Goal: Complete application form

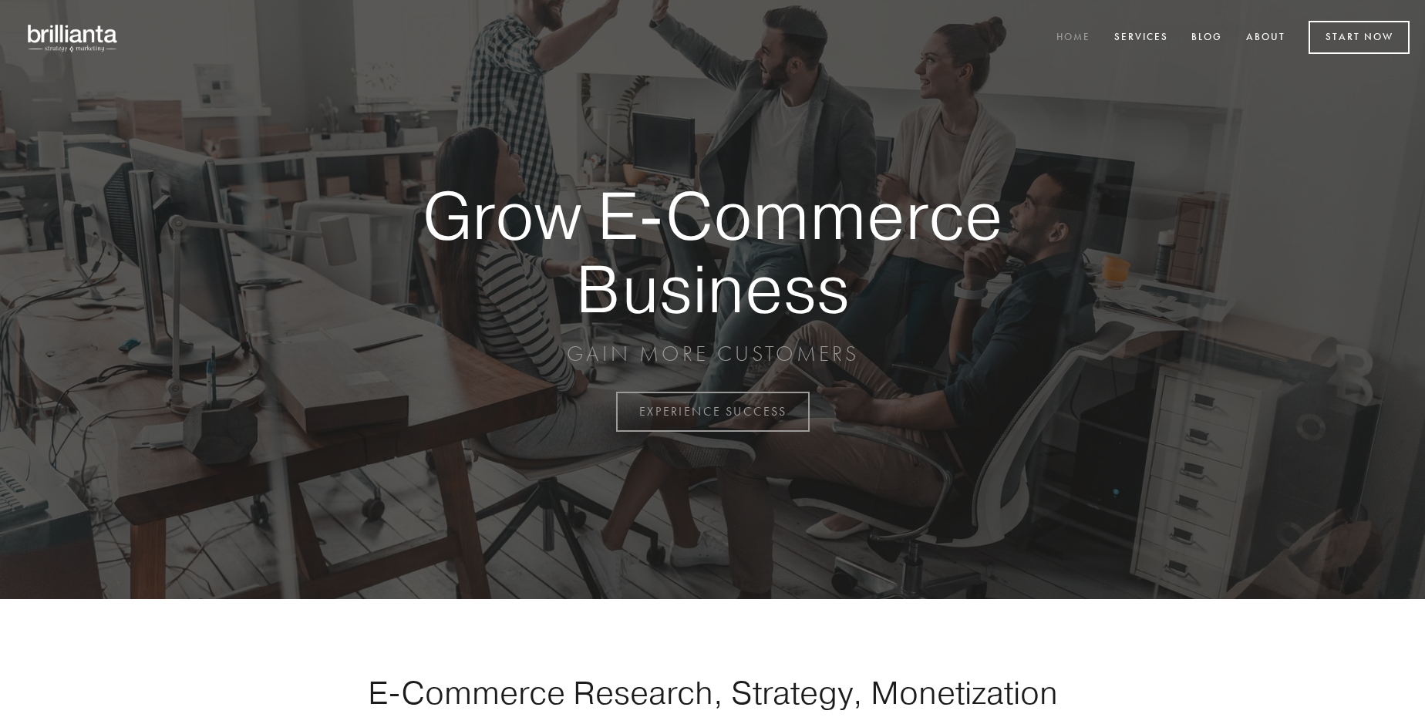
scroll to position [4041, 0]
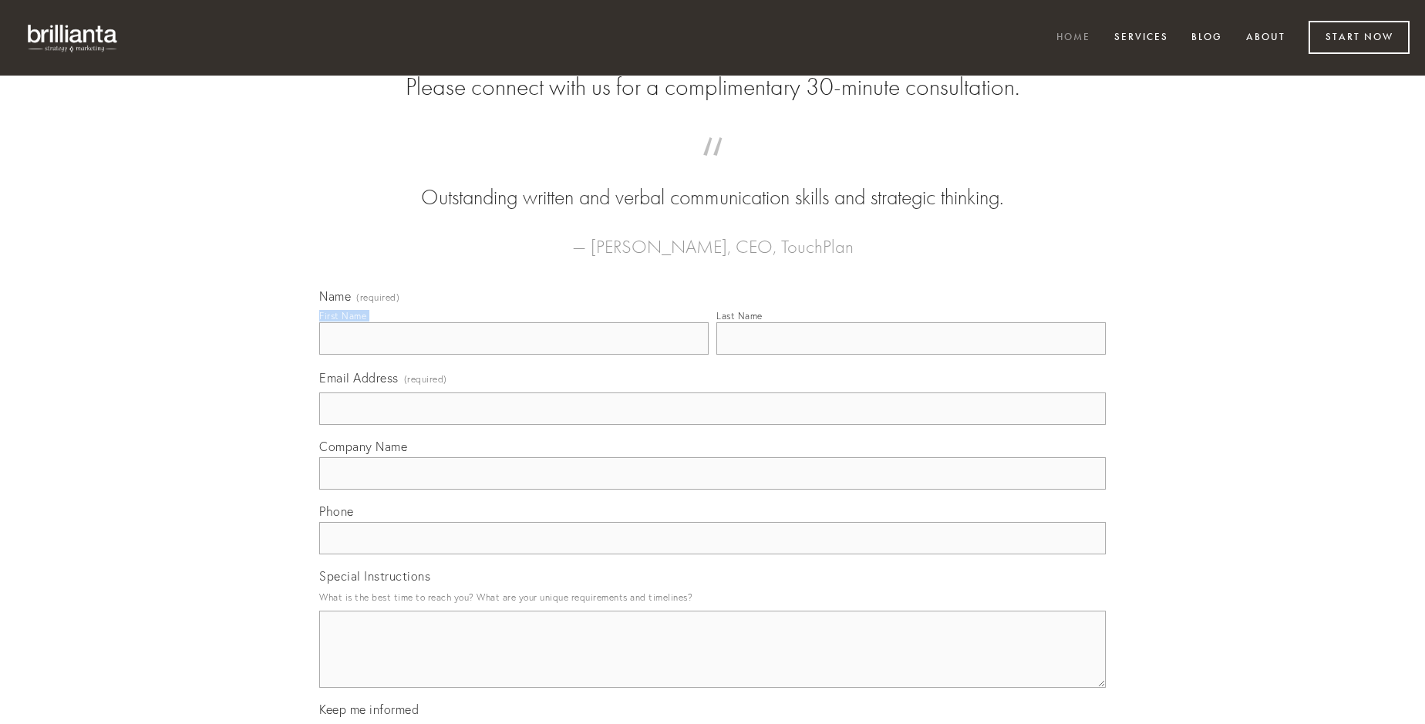
type input "[PERSON_NAME]"
click at [910, 355] on input "Last Name" at bounding box center [910, 338] width 389 height 32
type input "[PERSON_NAME]"
click at [712, 425] on input "Email Address (required)" at bounding box center [712, 408] width 786 height 32
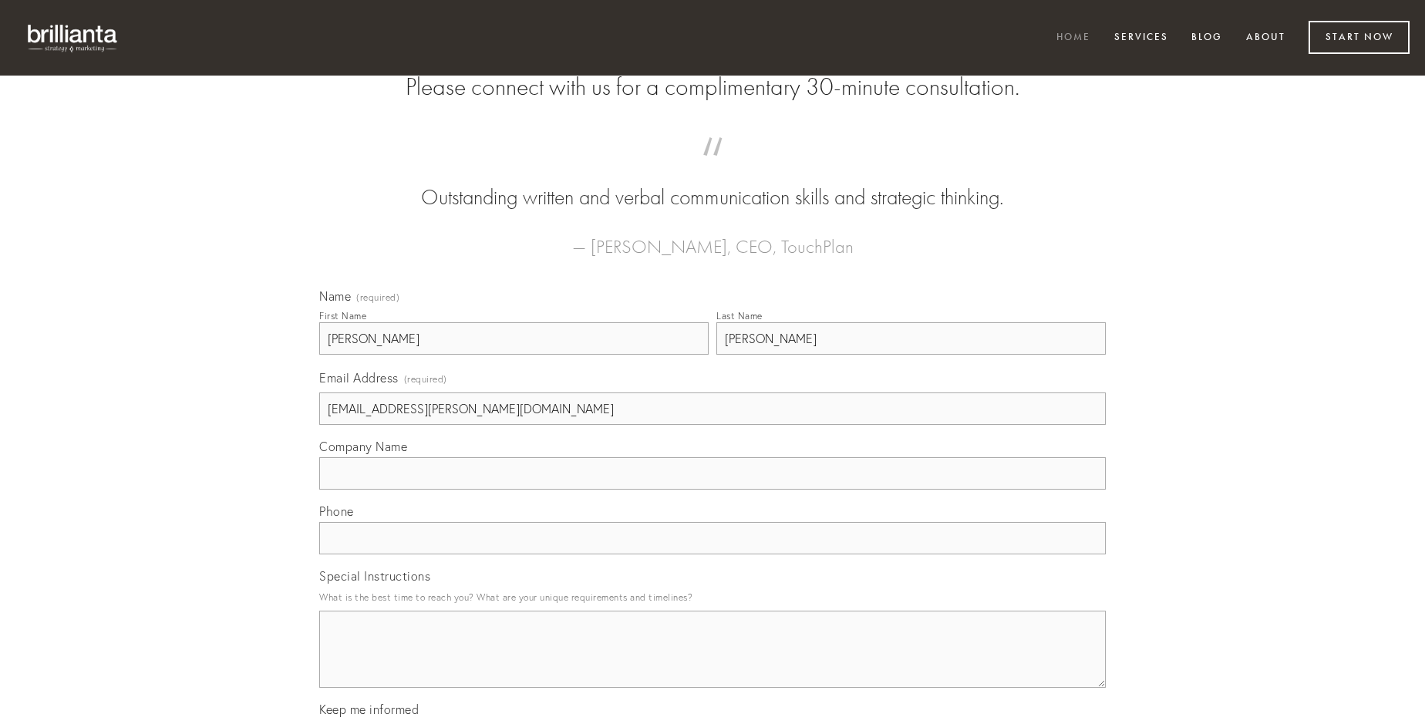
type input "[EMAIL_ADDRESS][PERSON_NAME][DOMAIN_NAME]"
click at [712, 490] on input "Company Name" at bounding box center [712, 473] width 786 height 32
type input "aliquam"
click at [712, 554] on input "text" at bounding box center [712, 538] width 786 height 32
click at [712, 663] on textarea "Special Instructions" at bounding box center [712, 649] width 786 height 77
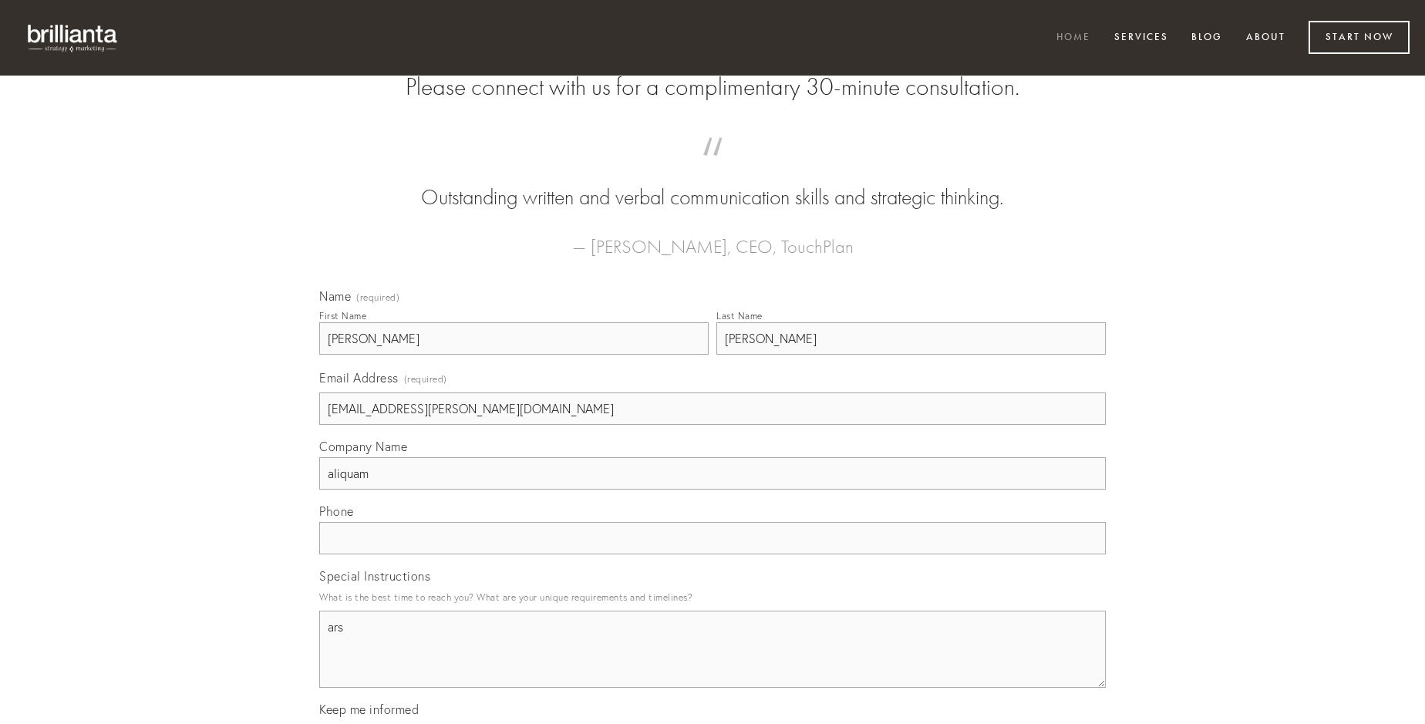
type textarea "ars"
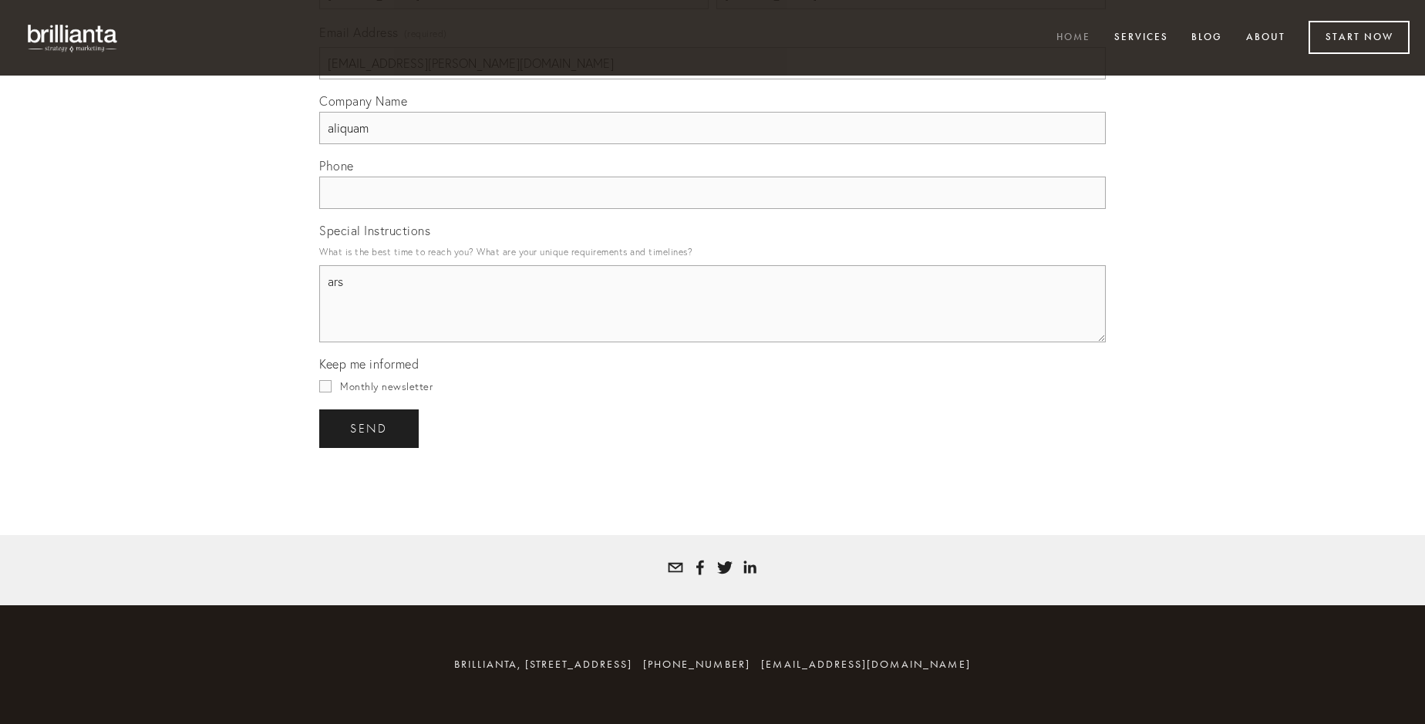
click at [370, 428] on span "send" at bounding box center [369, 429] width 38 height 14
